Goal: Task Accomplishment & Management: Manage account settings

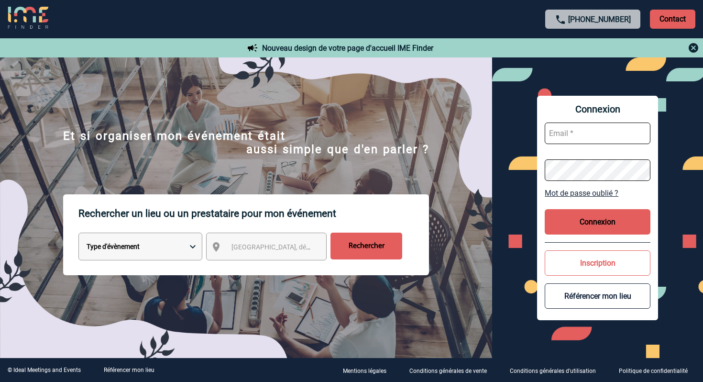
click at [605, 134] on input "text" at bounding box center [598, 133] width 106 height 22
type input "[EMAIL_ADDRESS][DOMAIN_NAME]"
click at [595, 226] on button "Connexion" at bounding box center [598, 221] width 106 height 25
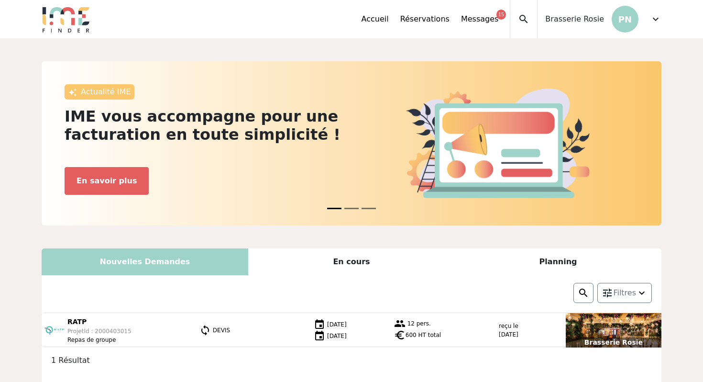
click at [655, 20] on span "expand_more" at bounding box center [655, 18] width 11 height 11
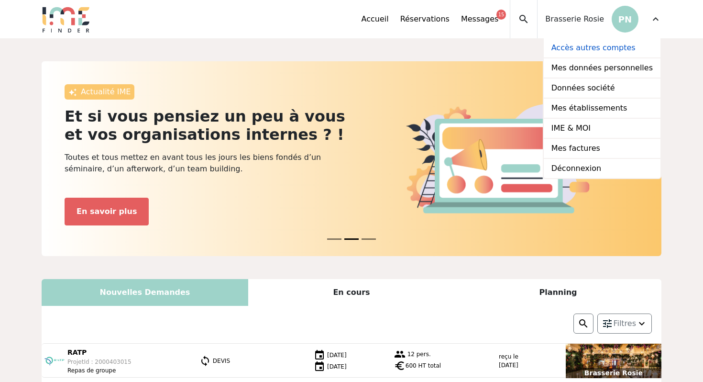
click at [590, 48] on link "Accès autres comptes" at bounding box center [602, 48] width 117 height 20
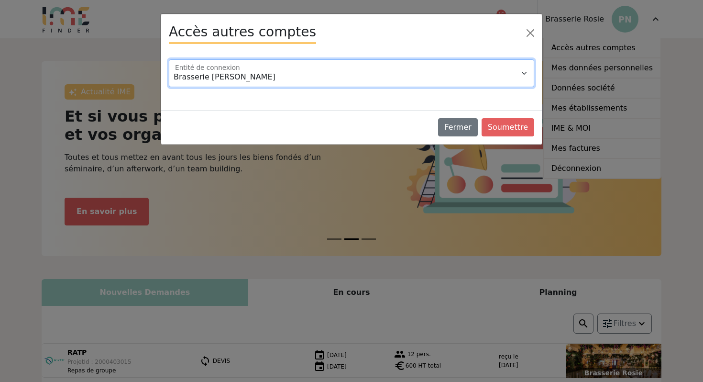
click at [377, 77] on select "Brasserie Rosie Lou" at bounding box center [351, 73] width 365 height 28
click at [169, 59] on select "Brasserie Rosie Lou" at bounding box center [351, 73] width 365 height 28
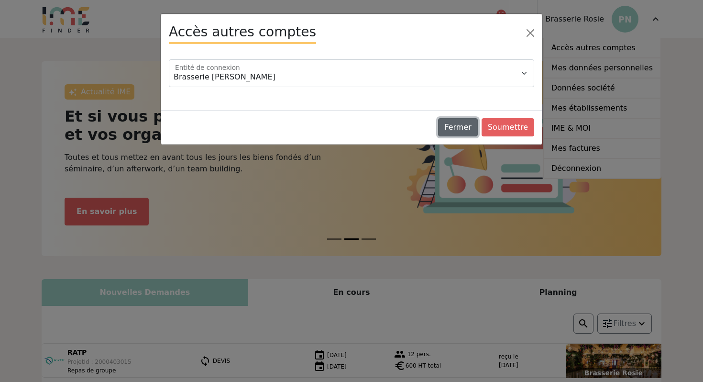
click at [460, 129] on button "Fermer" at bounding box center [457, 127] width 39 height 18
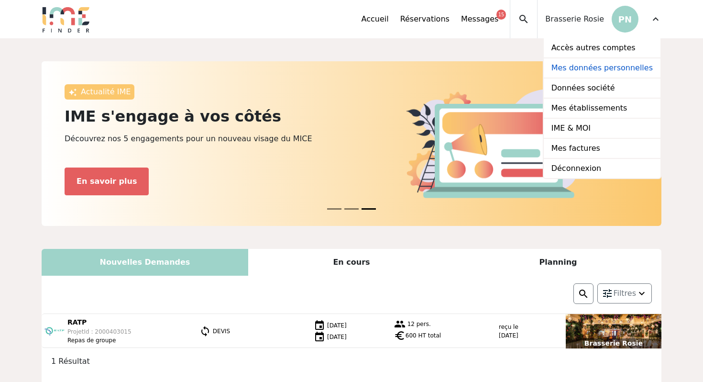
click at [598, 65] on link "Mes données personnelles" at bounding box center [602, 68] width 117 height 20
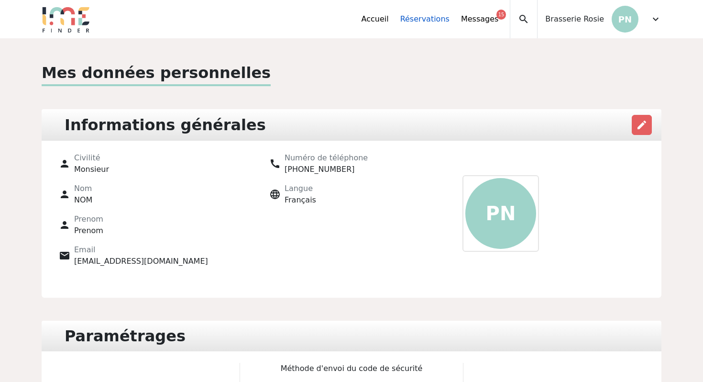
click at [441, 19] on link "Réservations" at bounding box center [424, 18] width 49 height 11
